Goal: Task Accomplishment & Management: Manage account settings

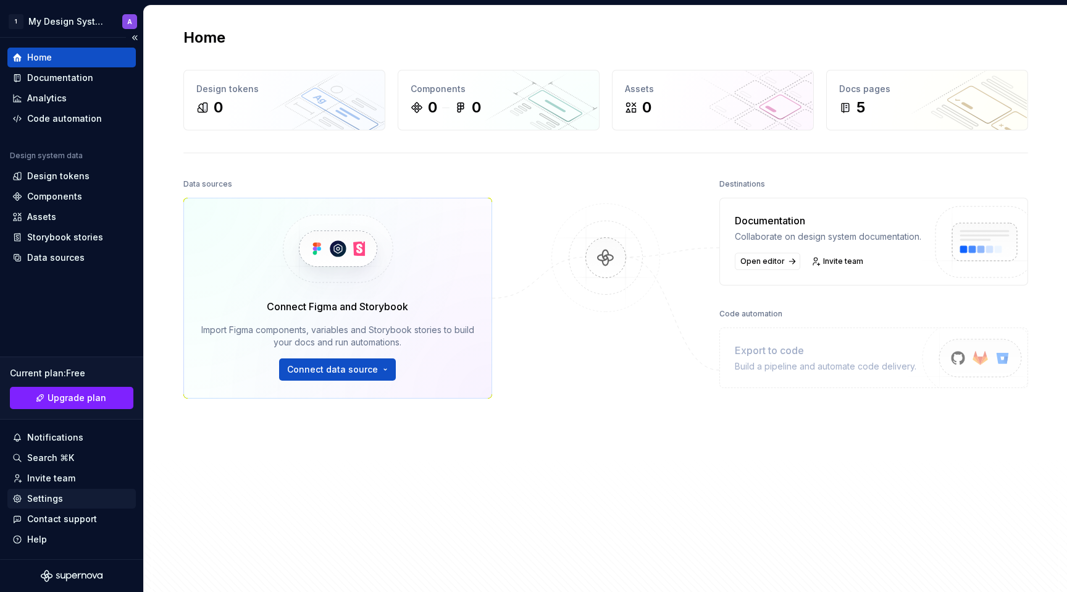
click at [69, 498] on div "Settings" at bounding box center [71, 498] width 119 height 12
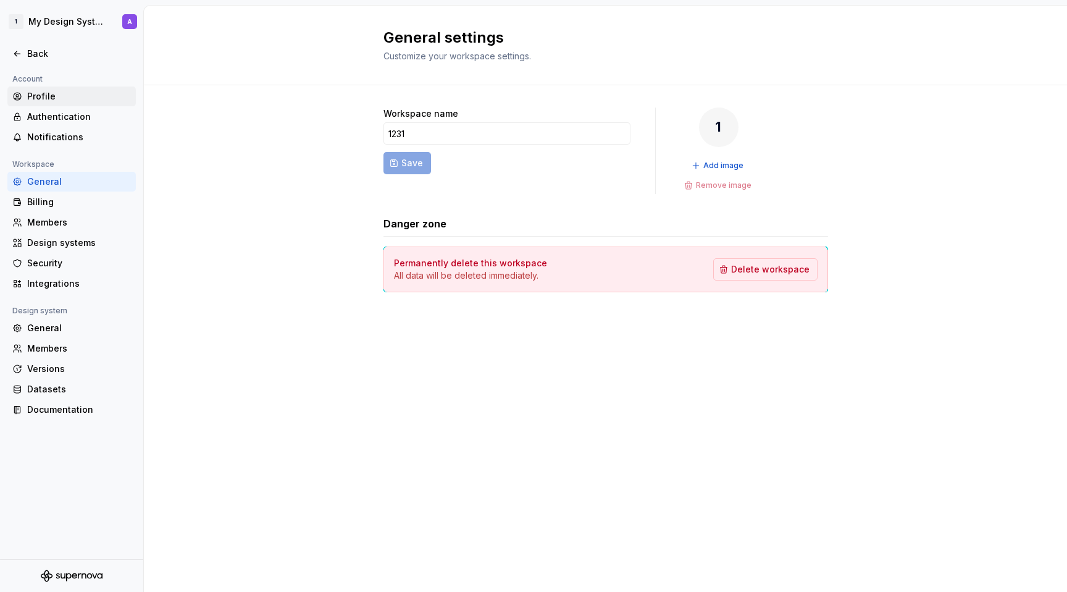
click at [45, 96] on div "Profile" at bounding box center [79, 96] width 104 height 12
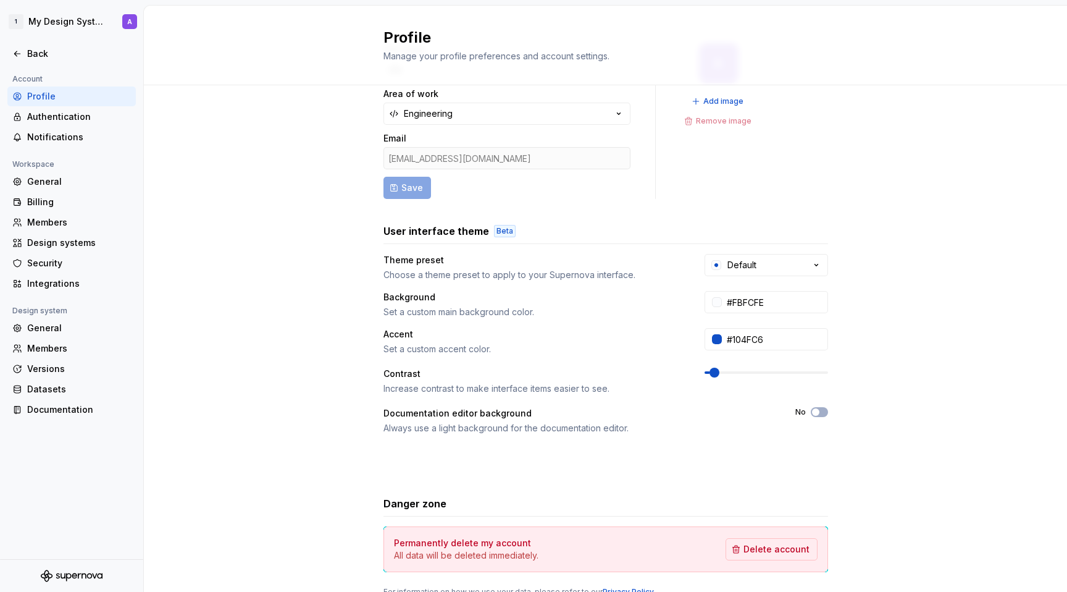
scroll to position [116, 0]
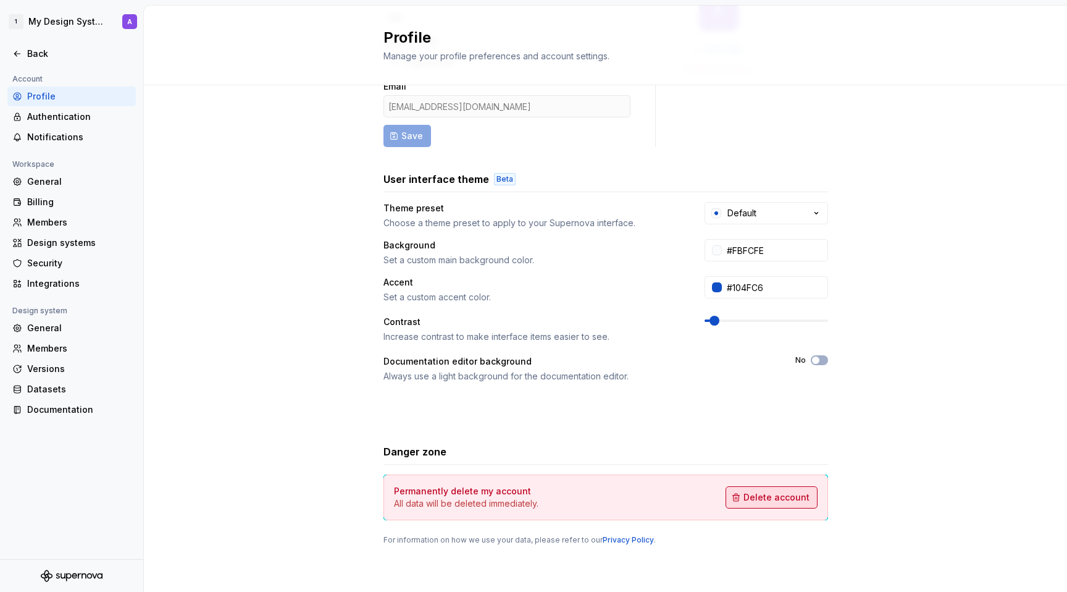
click at [767, 502] on span "Delete account" at bounding box center [777, 497] width 66 height 12
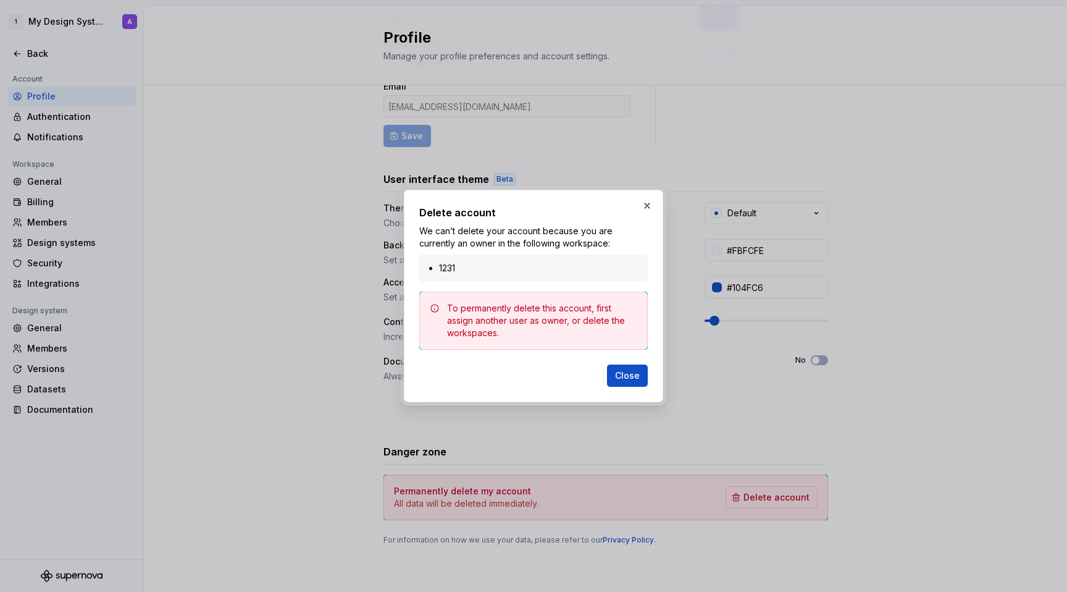
click at [444, 269] on li "1231" at bounding box center [539, 268] width 201 height 12
copy li "1231"
click at [637, 376] on span "Close" at bounding box center [627, 375] width 25 height 12
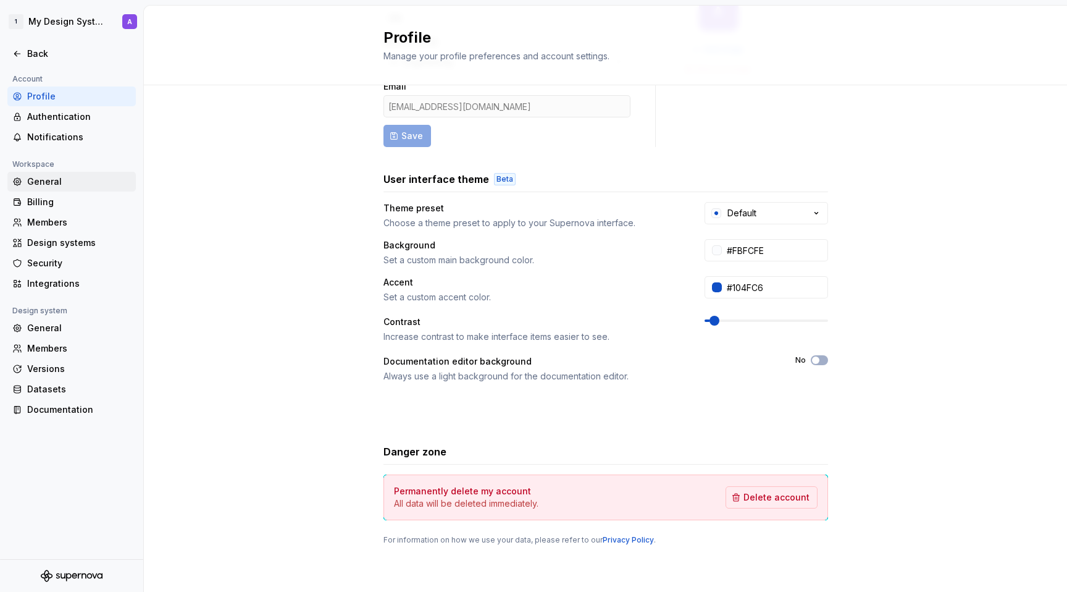
click at [51, 183] on div "General" at bounding box center [79, 181] width 104 height 12
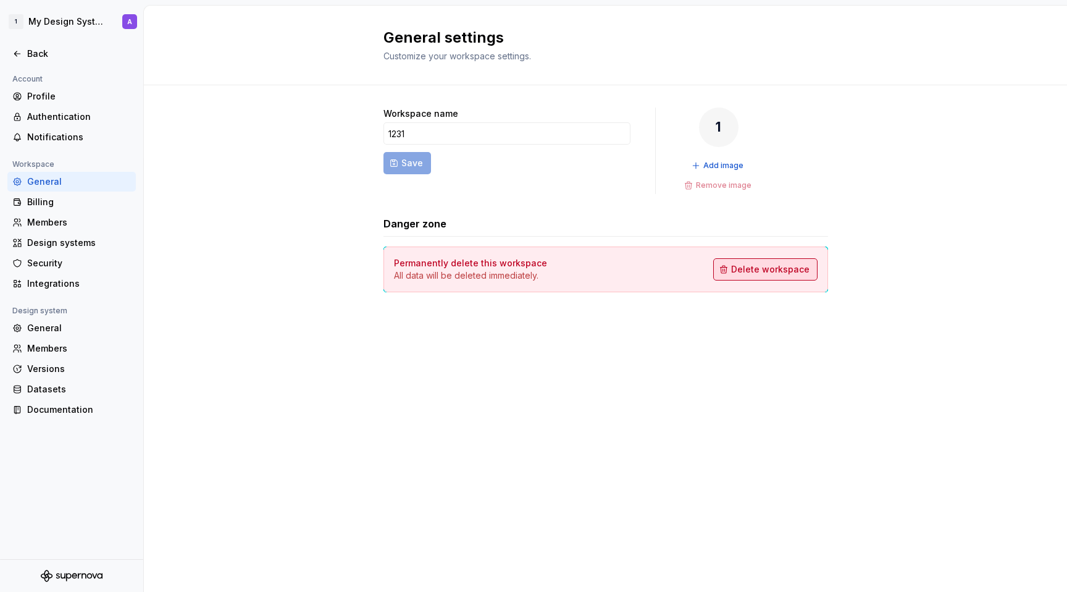
click at [784, 273] on span "Delete workspace" at bounding box center [770, 269] width 78 height 12
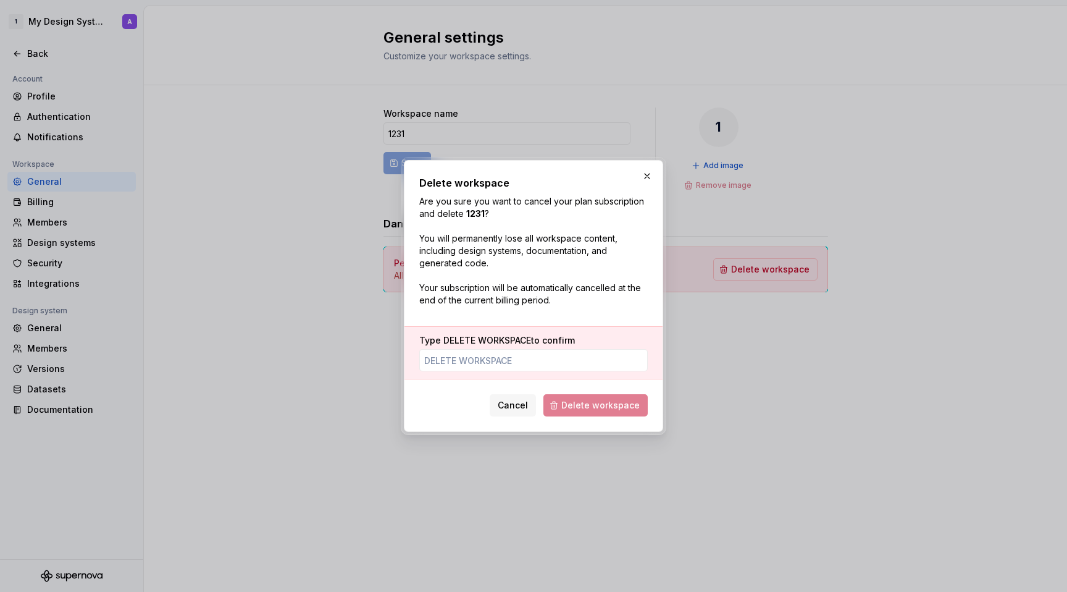
click at [475, 345] on span "DELETE WORKSPACE" at bounding box center [488, 340] width 88 height 11
click at [475, 349] on input "Type DELETE WORKSPACE to confirm" at bounding box center [533, 360] width 229 height 22
click at [475, 345] on span "DELETE WORKSPACE" at bounding box center [488, 340] width 88 height 11
click at [475, 349] on input "Type DELETE WORKSPACE to confirm" at bounding box center [533, 360] width 229 height 22
type input "DELETE WORKSPACE"
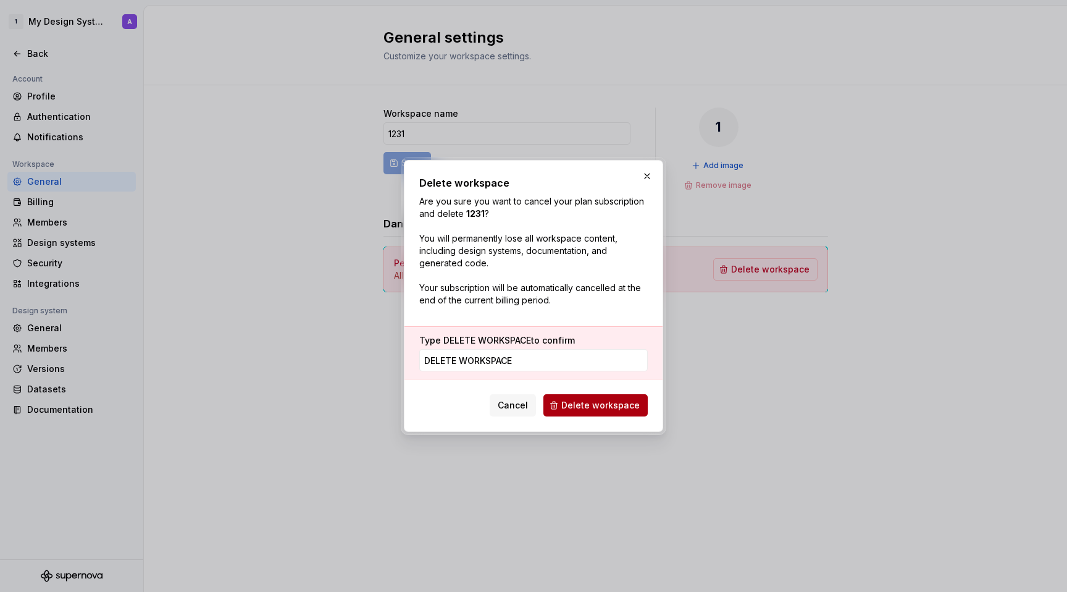
click at [595, 414] on button "Delete workspace" at bounding box center [596, 405] width 104 height 22
